Goal: Transaction & Acquisition: Book appointment/travel/reservation

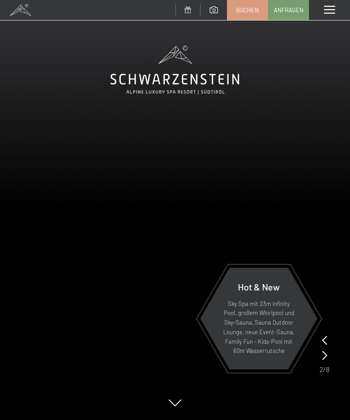
click at [251, 10] on span "Buchen" at bounding box center [247, 10] width 23 height 8
click at [335, 10] on span at bounding box center [329, 10] width 11 height 8
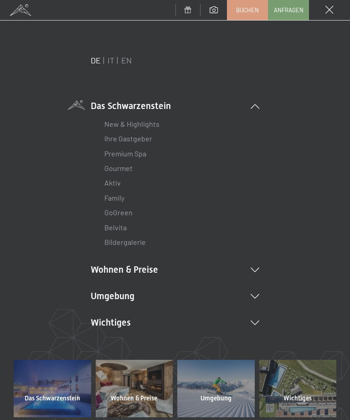
click at [328, 12] on span at bounding box center [330, 10] width 8 height 8
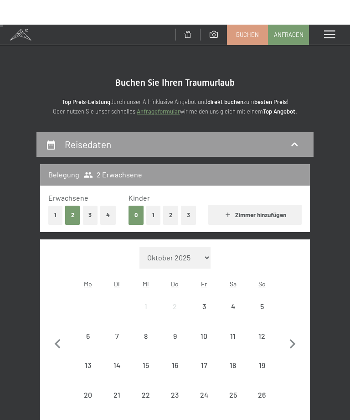
scroll to position [16, 0]
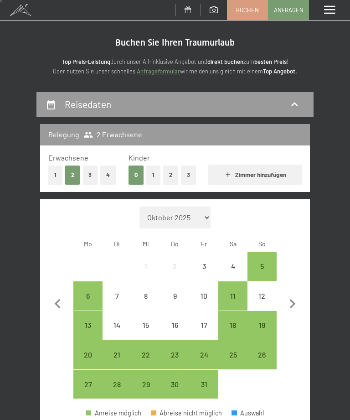
click at [298, 299] on icon "button" at bounding box center [292, 304] width 19 height 19
select select "[DATE]"
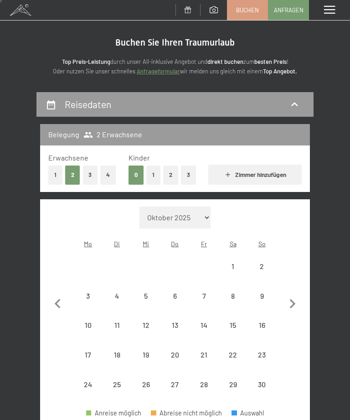
click at [296, 297] on icon "button" at bounding box center [292, 304] width 19 height 19
select select "[DATE]"
click at [294, 301] on icon "button" at bounding box center [292, 304] width 19 height 19
select select "[DATE]"
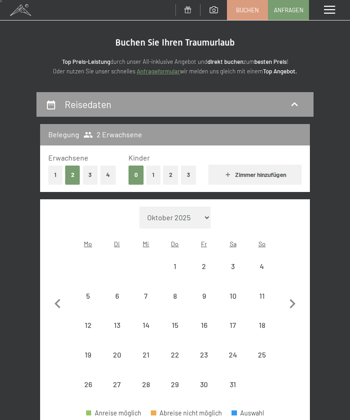
click at [294, 299] on icon "button" at bounding box center [293, 304] width 6 height 10
select select "[DATE]"
click at [294, 299] on icon "button" at bounding box center [293, 304] width 6 height 10
select select "[DATE]"
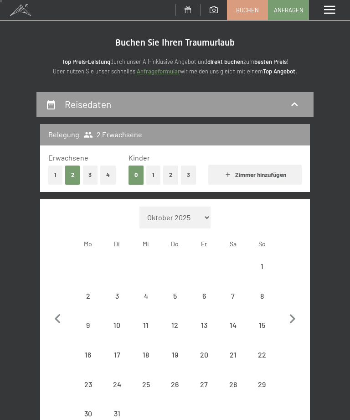
click at [294, 300] on button "button" at bounding box center [292, 318] width 19 height 222
select select "[DATE]"
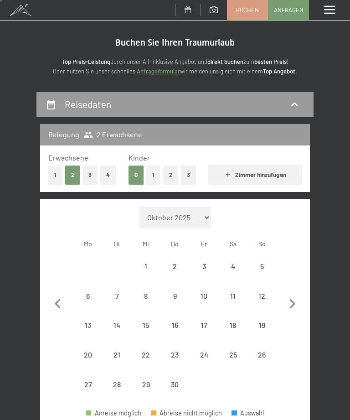
select select "[DATE]"
click at [296, 300] on icon "button" at bounding box center [292, 304] width 19 height 19
select select "[DATE]"
click at [295, 299] on icon "button" at bounding box center [293, 304] width 6 height 10
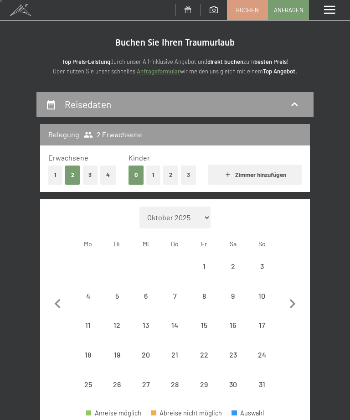
select select "[DATE]"
click at [264, 263] on div "7" at bounding box center [262, 276] width 27 height 27
select select "[DATE]"
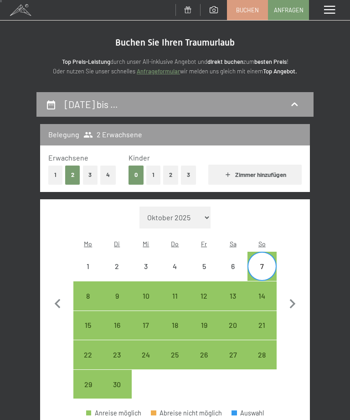
click at [139, 292] on div "10" at bounding box center [146, 305] width 27 height 27
select select "[DATE]"
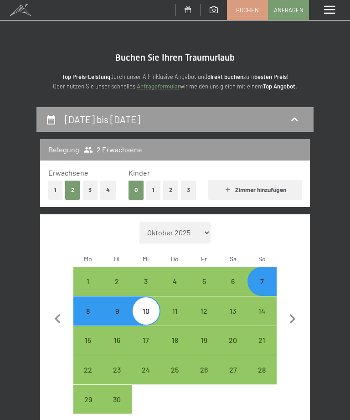
scroll to position [0, 0]
